Goal: Check status

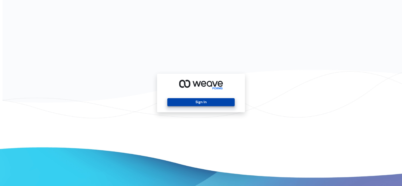
click at [183, 103] on button "Sign In" at bounding box center [201, 102] width 67 height 8
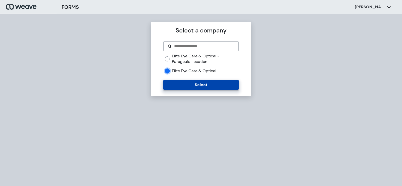
click at [181, 84] on button "Select" at bounding box center [200, 85] width 75 height 10
